Goal: Task Accomplishment & Management: Use online tool/utility

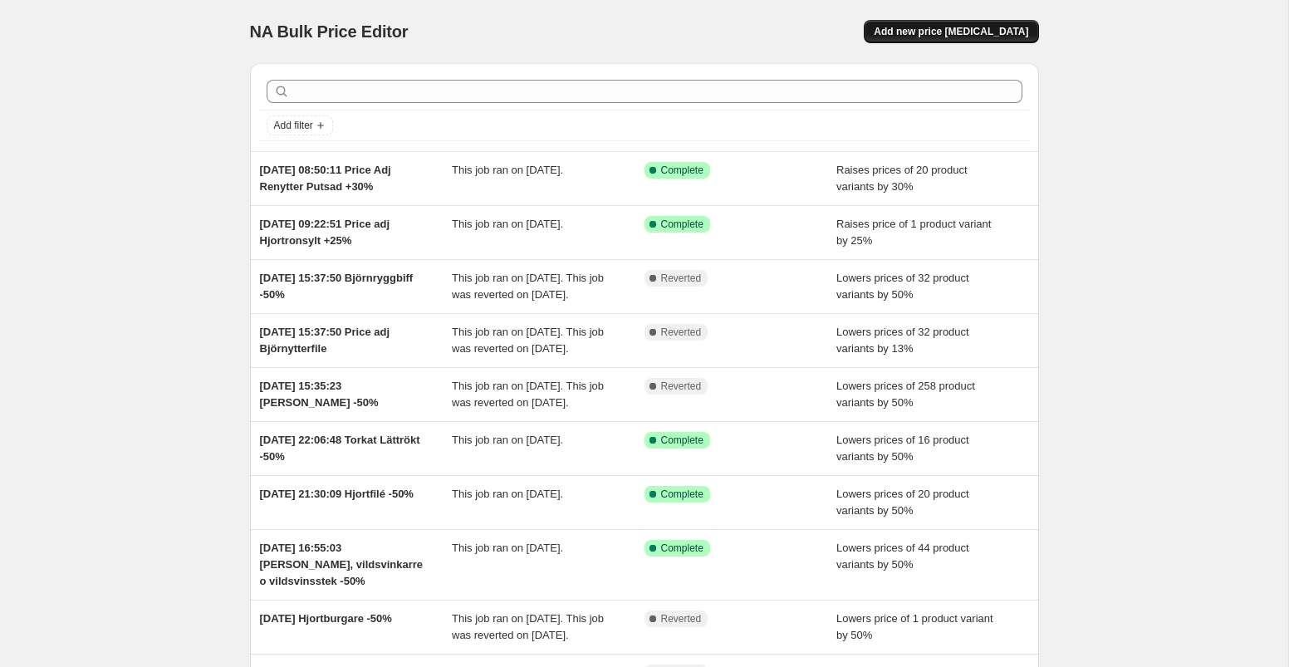
click at [930, 21] on button "Add new price [MEDICAL_DATA]" at bounding box center [951, 31] width 174 height 23
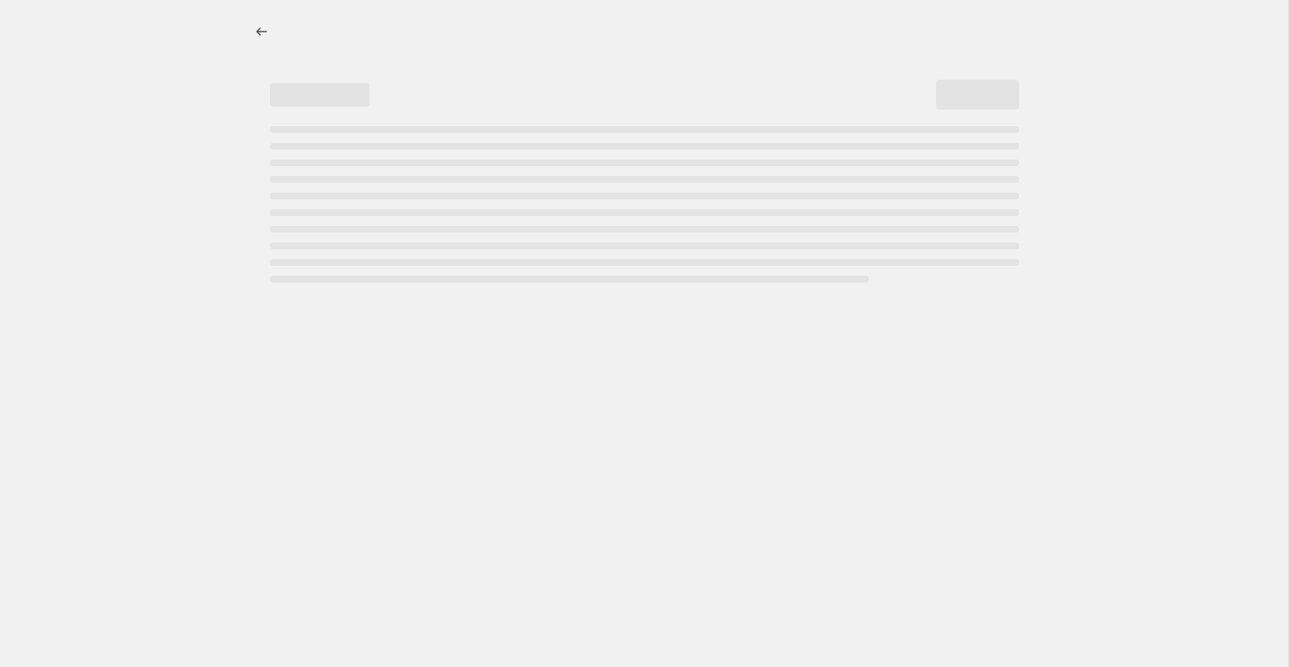
select select "percentage"
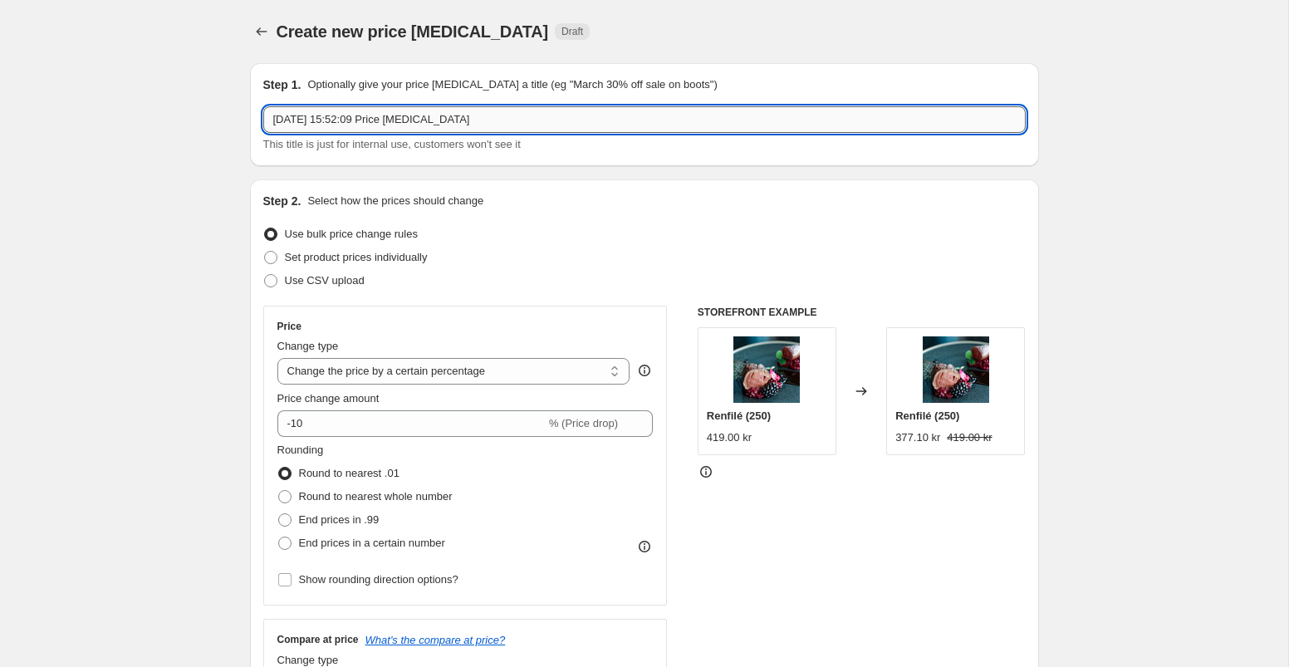
drag, startPoint x: 504, startPoint y: 116, endPoint x: 394, endPoint y: 121, distance: 110.6
click at [394, 121] on input "[DATE] 15:52:09 Price [MEDICAL_DATA]" at bounding box center [644, 119] width 763 height 27
type input "[DATE] 15:52:09 Björnentrecote innanlår -50%"
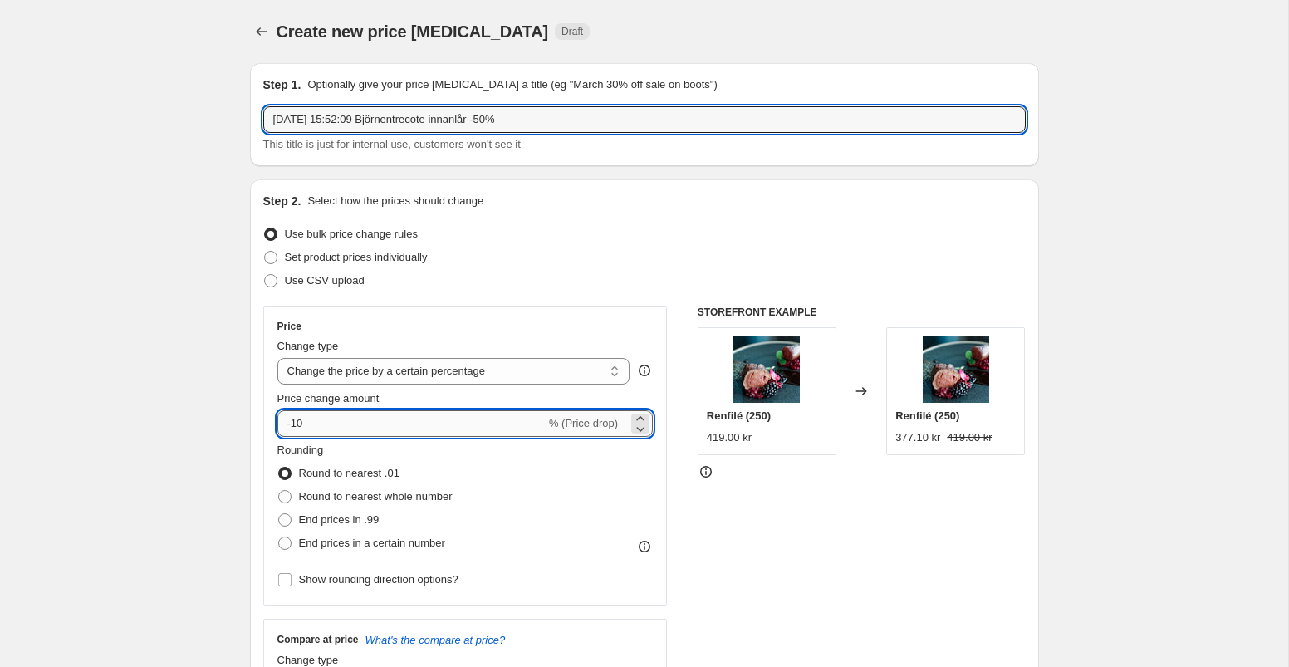
click at [356, 423] on input "-10" at bounding box center [411, 423] width 268 height 27
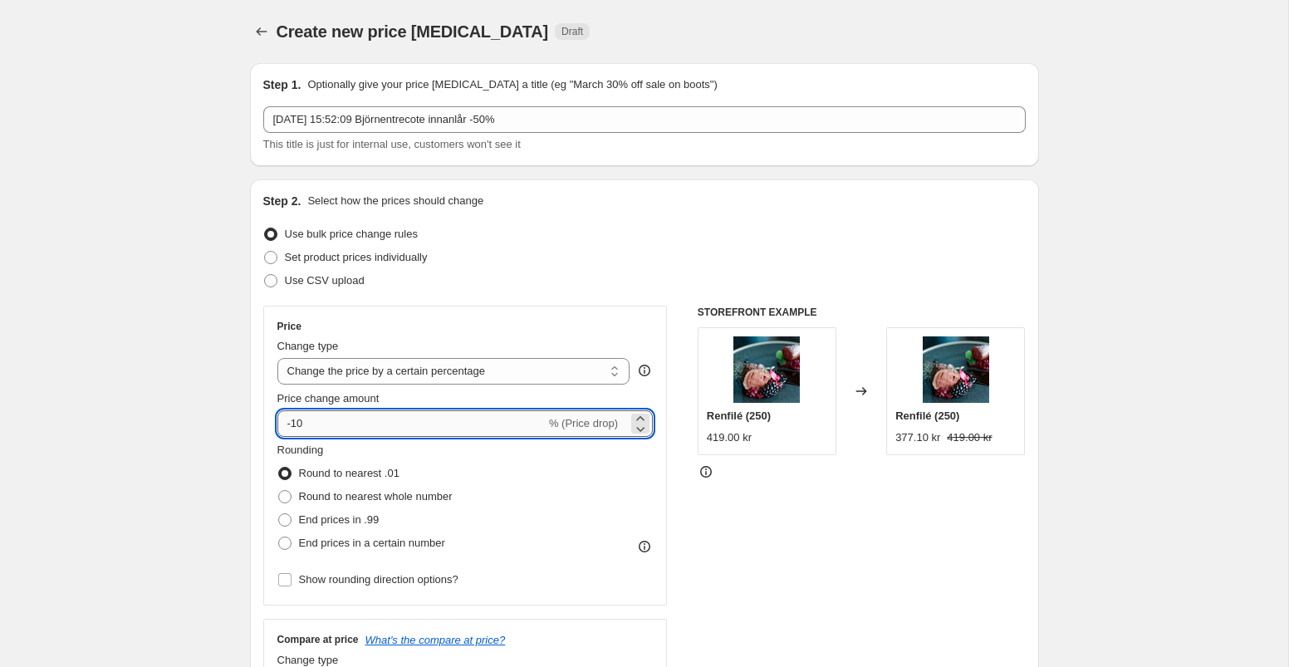
type input "-1"
type input "-50"
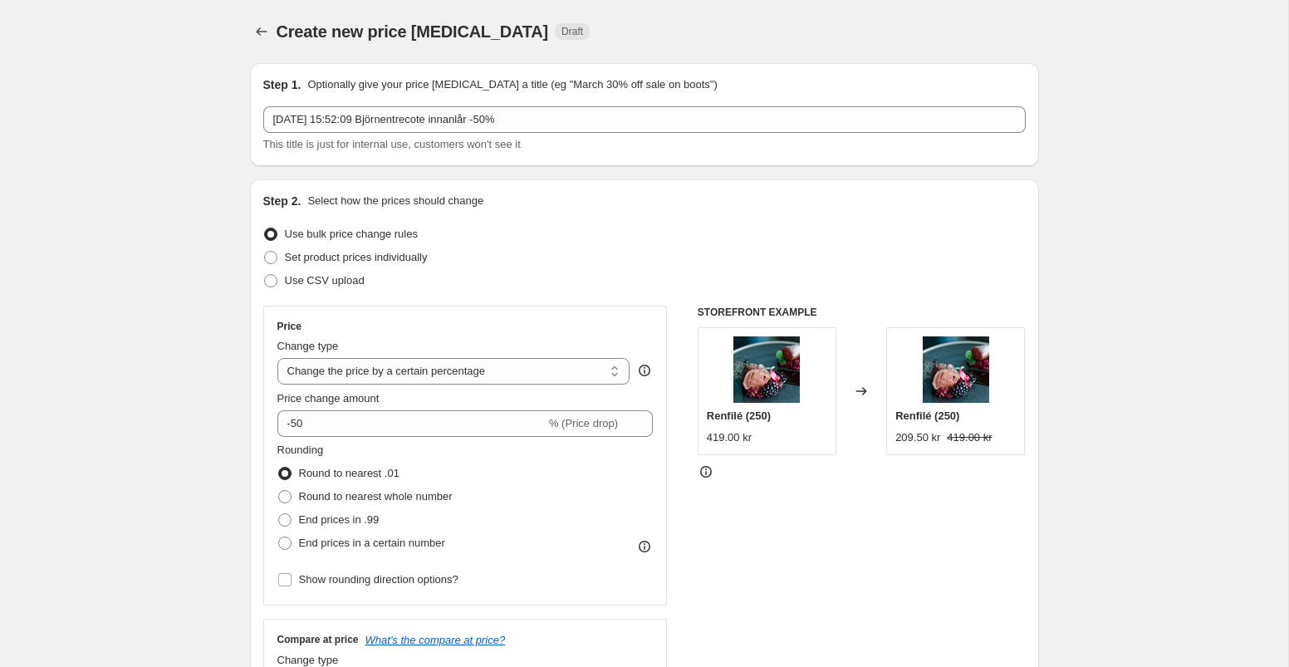
click at [673, 456] on div "Price Change type Change the price to a certain amount Change the price by a ce…" at bounding box center [644, 509] width 763 height 407
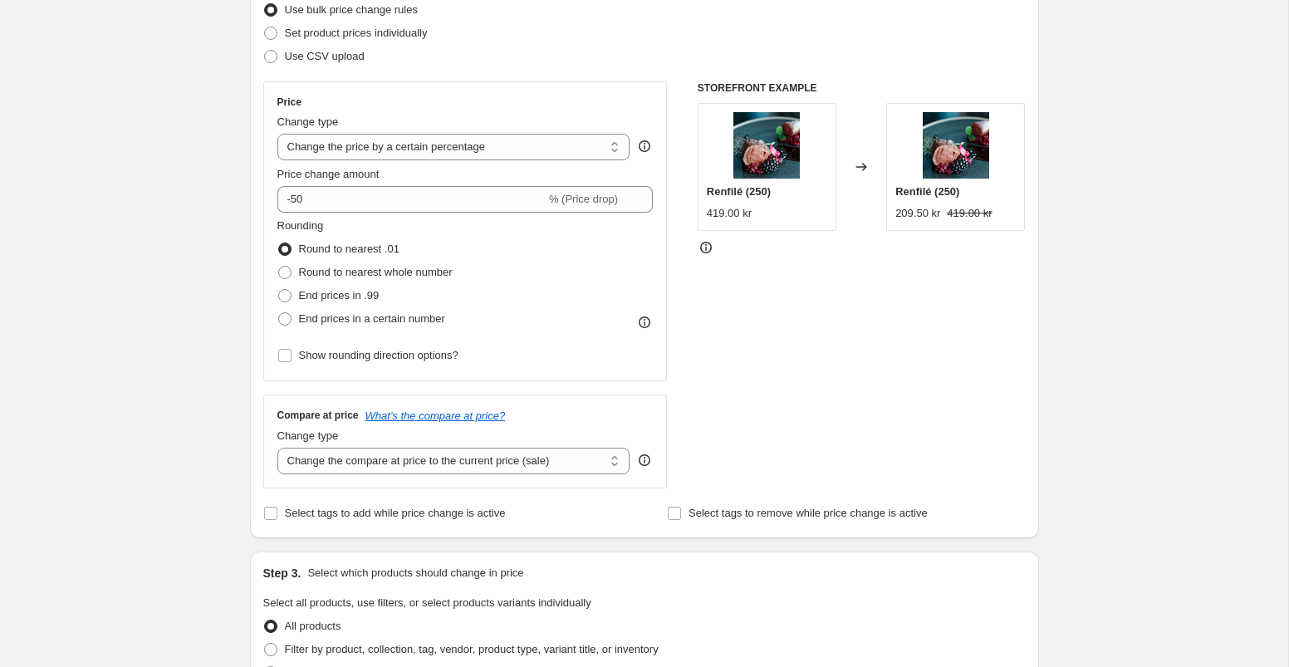
scroll to position [238, 0]
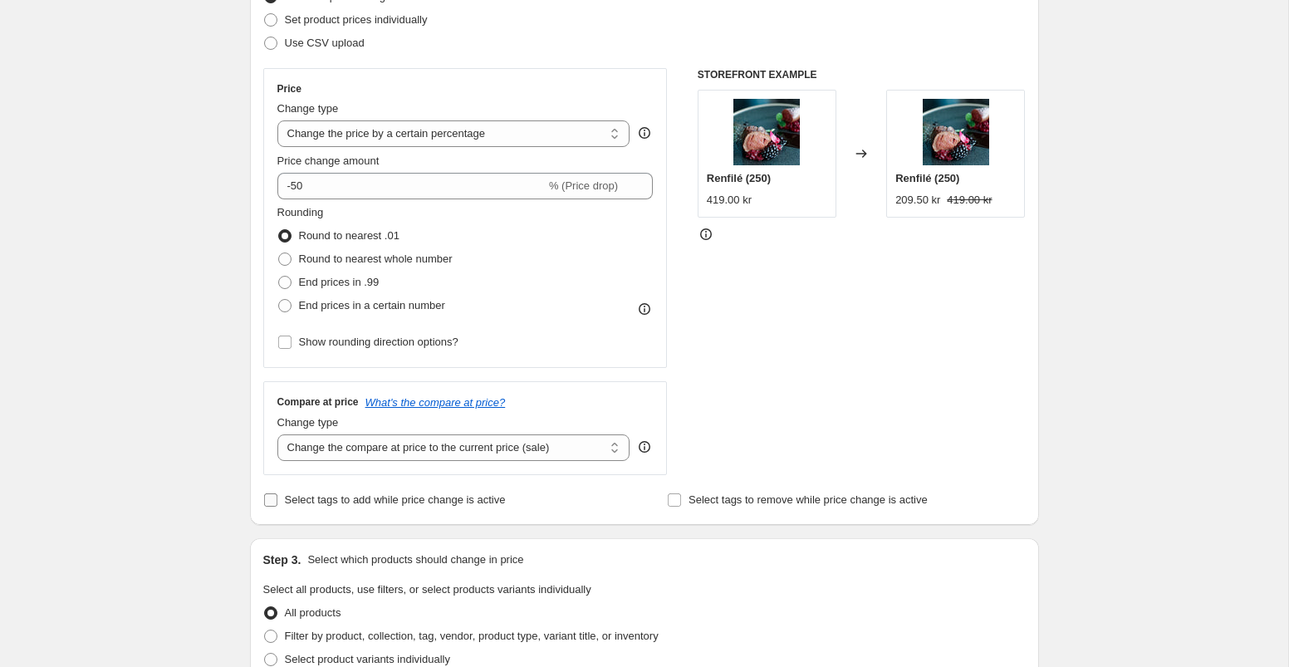
click at [264, 498] on input "Select tags to add while price change is active" at bounding box center [270, 499] width 13 height 13
checkbox input "true"
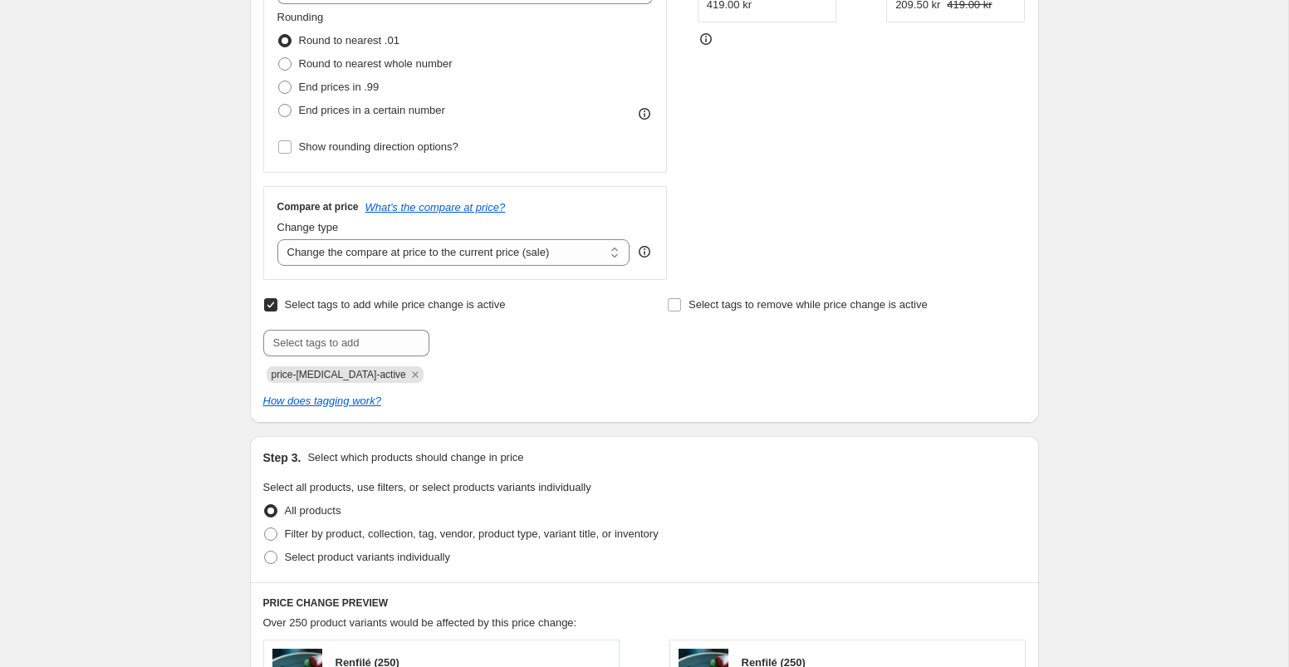
scroll to position [444, 0]
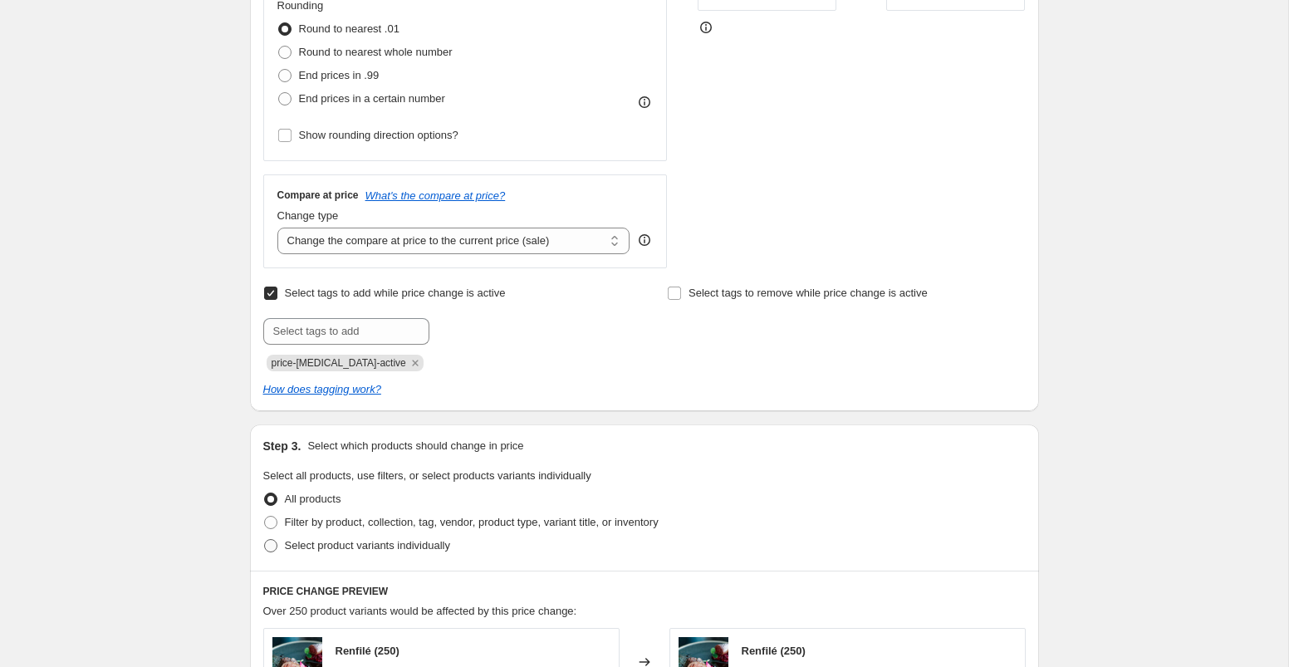
click at [271, 545] on span at bounding box center [270, 545] width 13 height 13
click at [265, 540] on input "Select product variants individually" at bounding box center [264, 539] width 1 height 1
radio input "true"
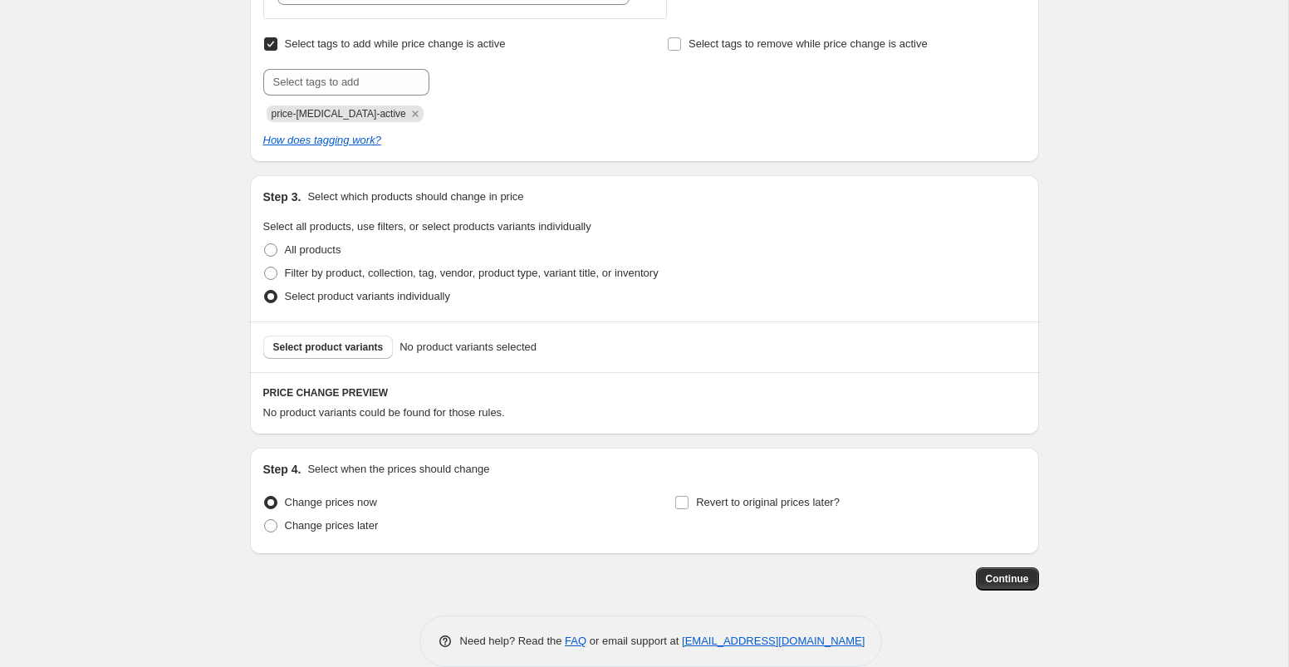
scroll to position [707, 0]
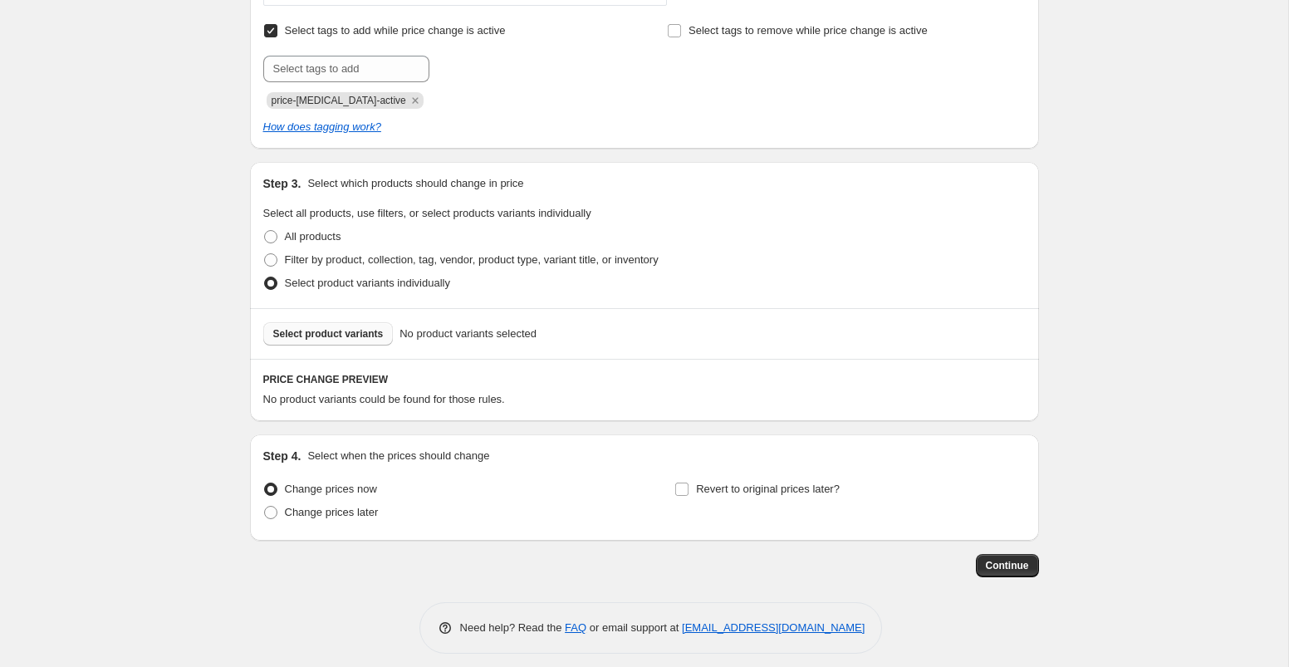
click at [363, 338] on span "Select product variants" at bounding box center [328, 333] width 110 height 13
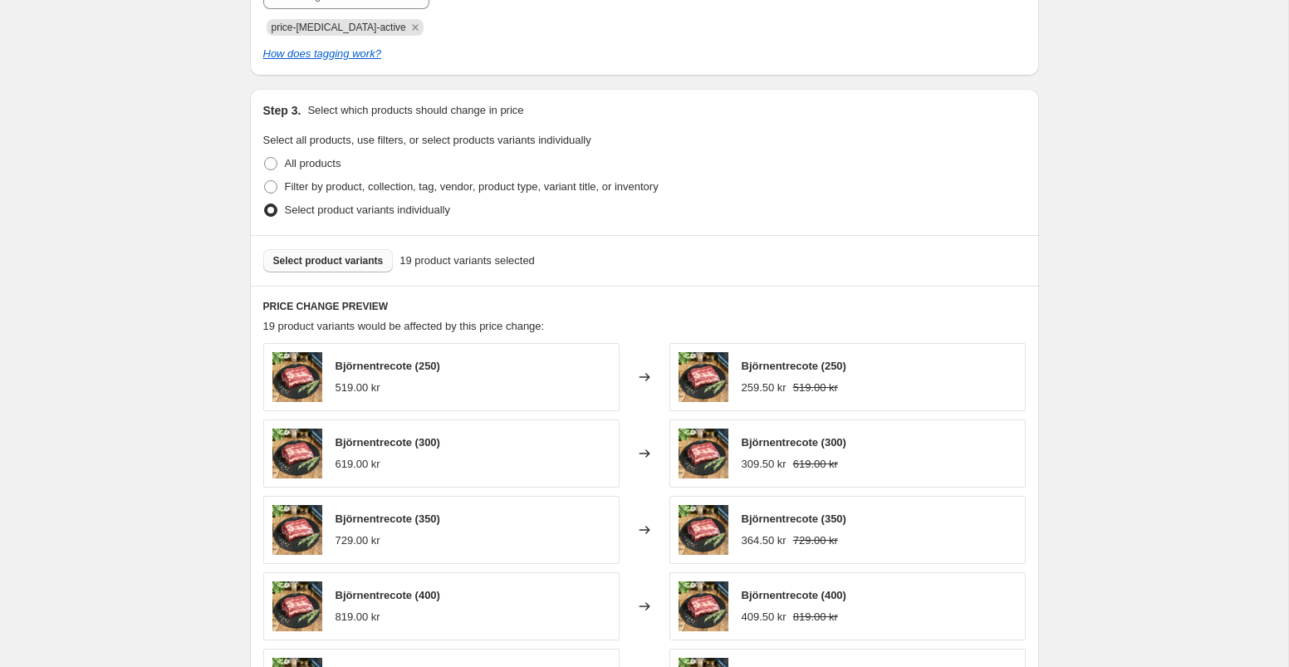
scroll to position [687, 0]
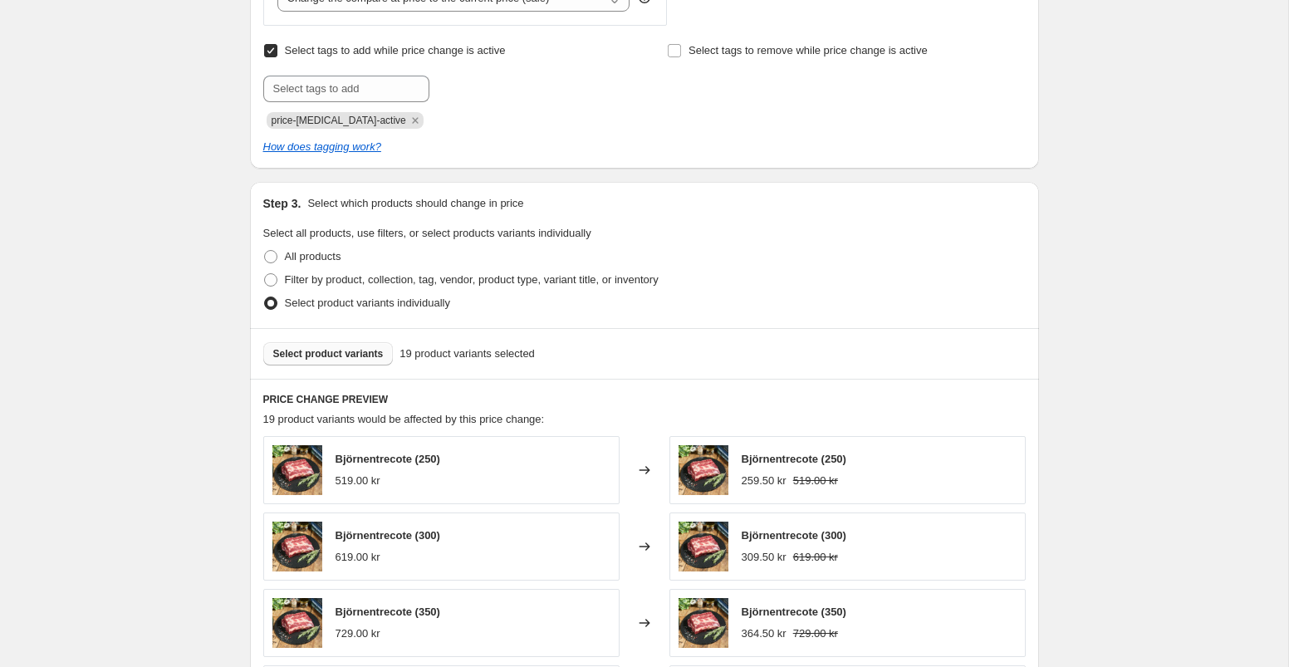
click at [347, 360] on span "Select product variants" at bounding box center [328, 353] width 110 height 13
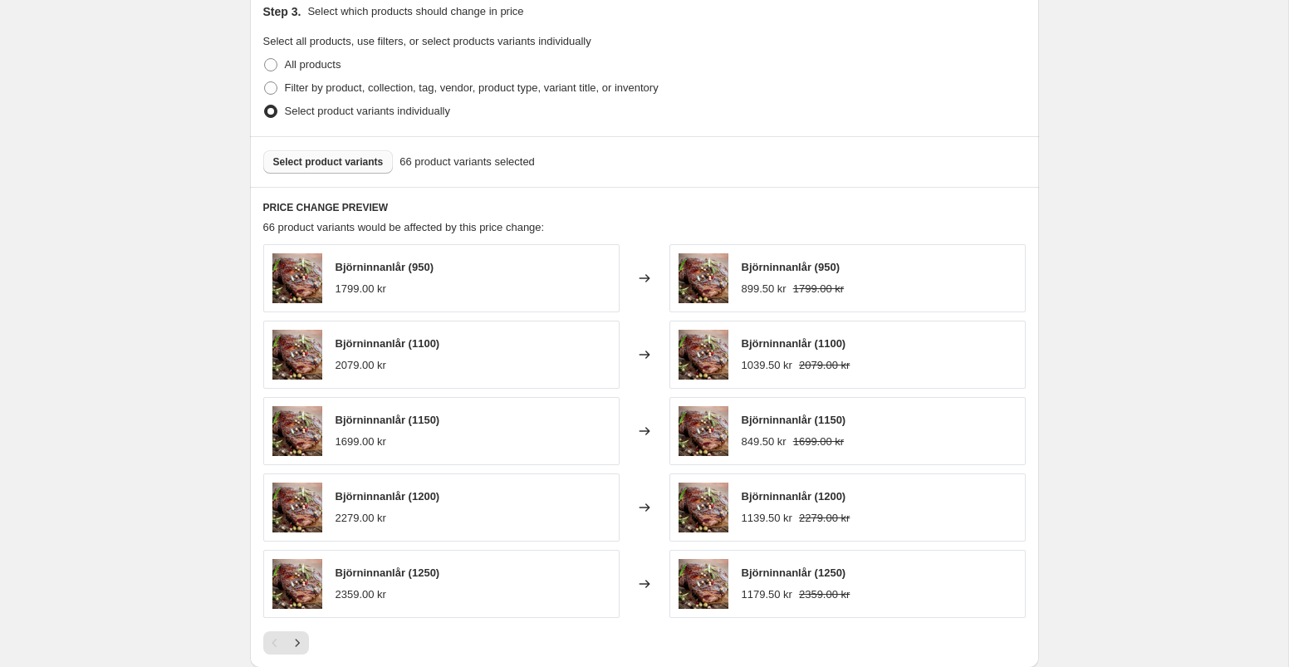
scroll to position [1137, 0]
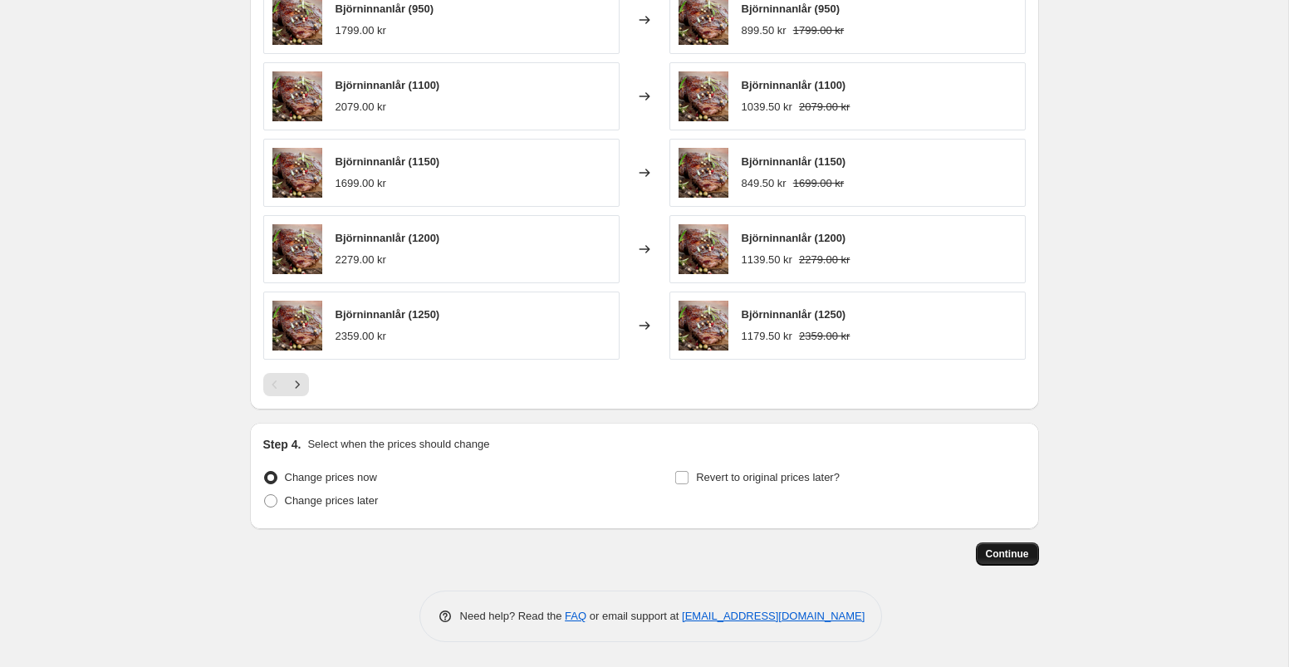
click at [1015, 547] on span "Continue" at bounding box center [1007, 553] width 43 height 13
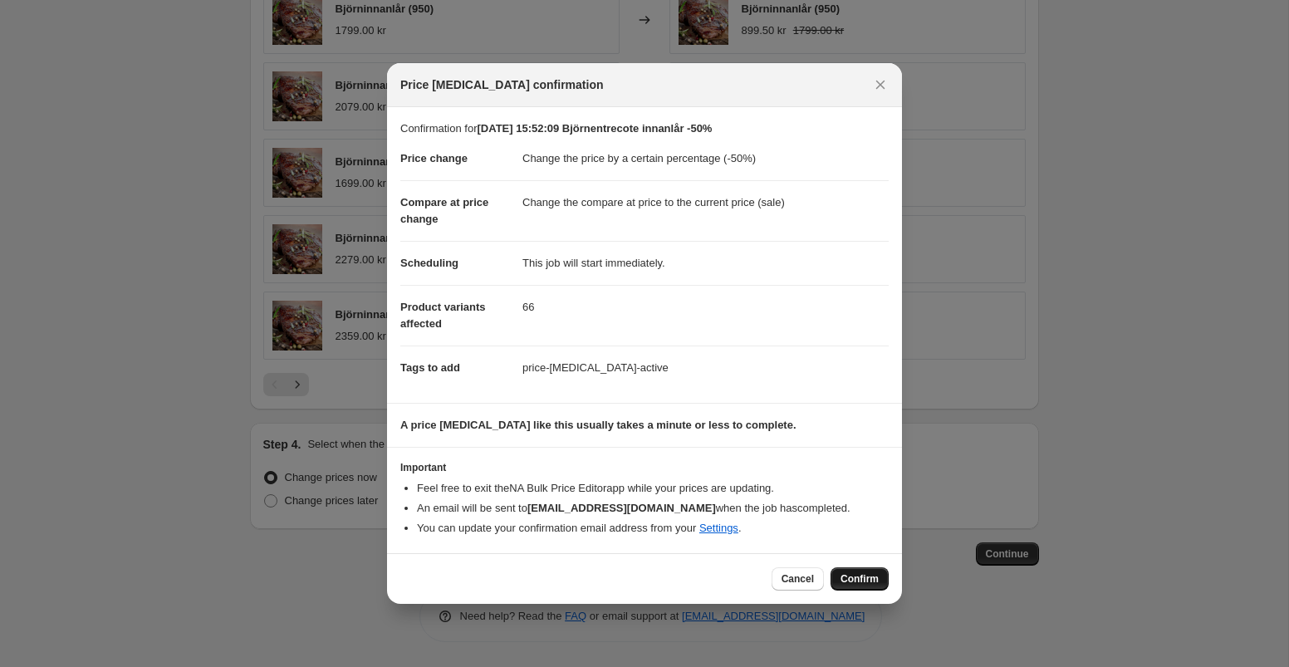
click at [847, 584] on span "Confirm" at bounding box center [860, 578] width 38 height 13
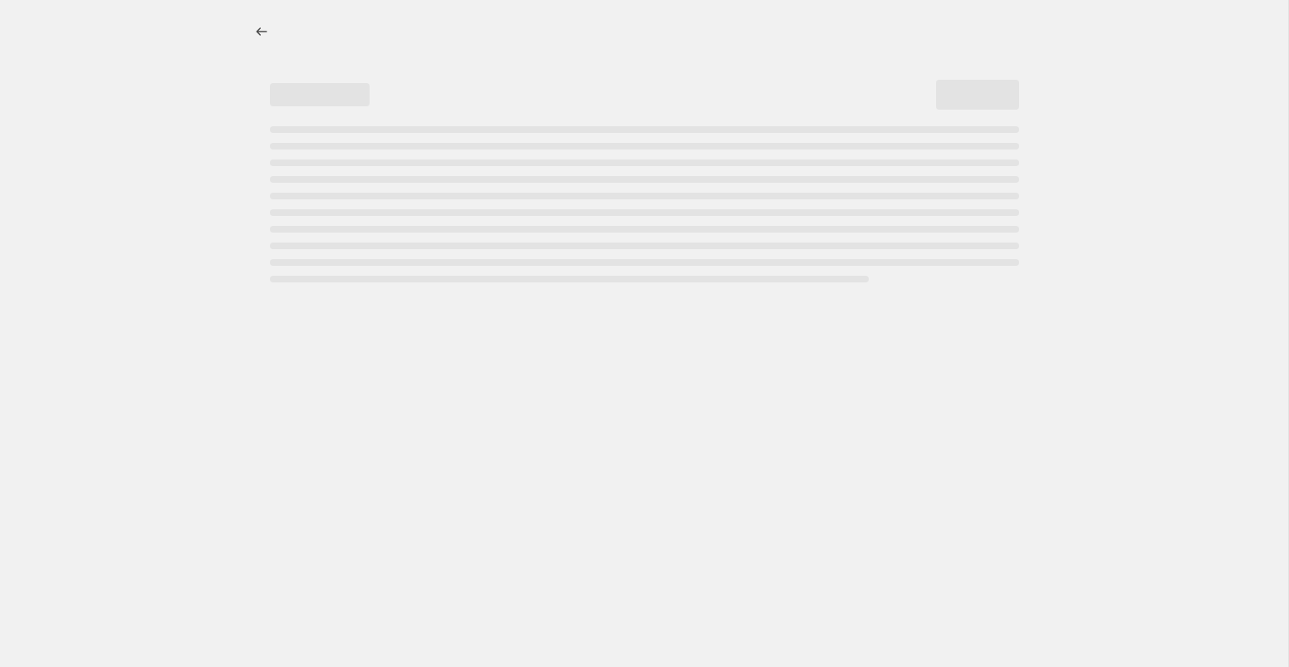
select select "percentage"
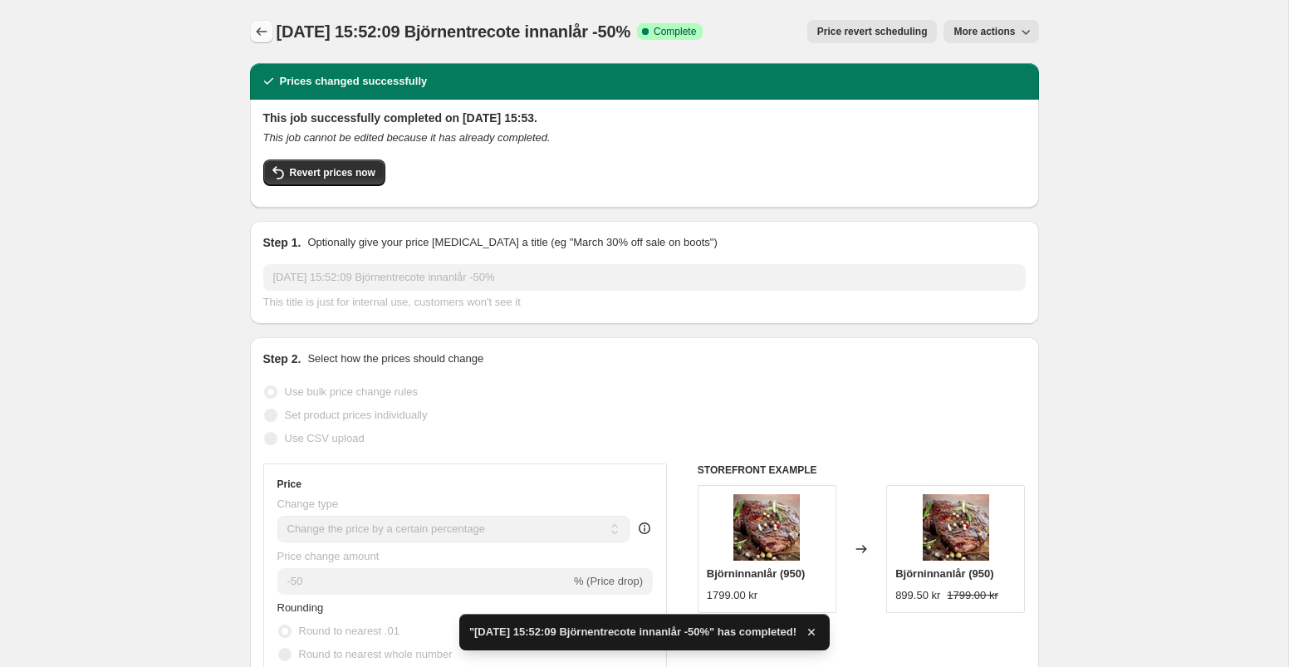
click at [262, 25] on icon "Price change jobs" at bounding box center [261, 31] width 17 height 17
